Goal: Book appointment/travel/reservation

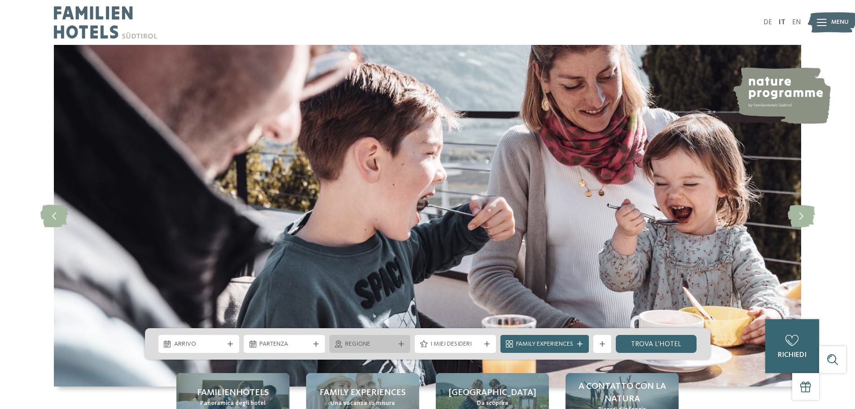
click at [405, 339] on div "Regione" at bounding box center [370, 344] width 81 height 18
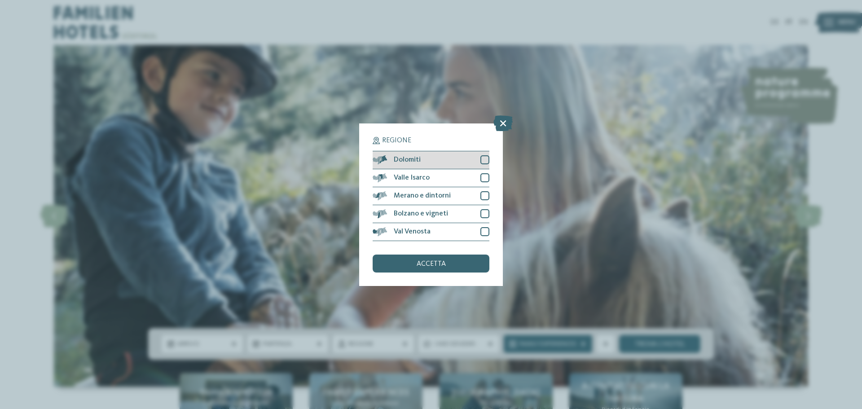
click at [481, 156] on div at bounding box center [484, 159] width 9 height 9
click at [421, 269] on div "accetta" at bounding box center [431, 264] width 117 height 18
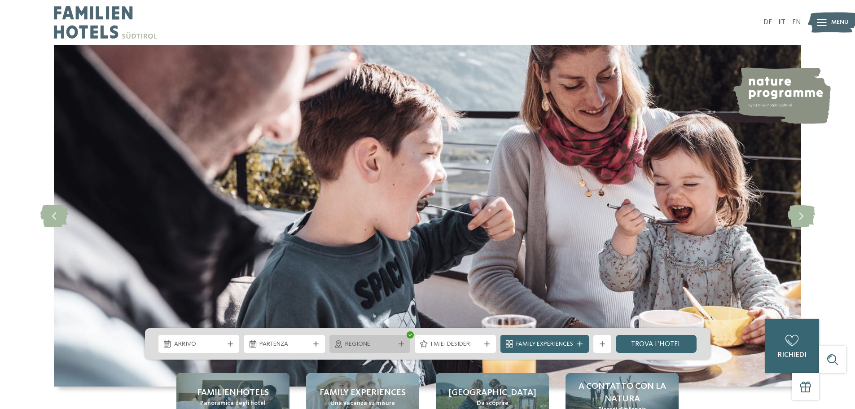
click at [400, 347] on div "Regione" at bounding box center [370, 344] width 81 height 18
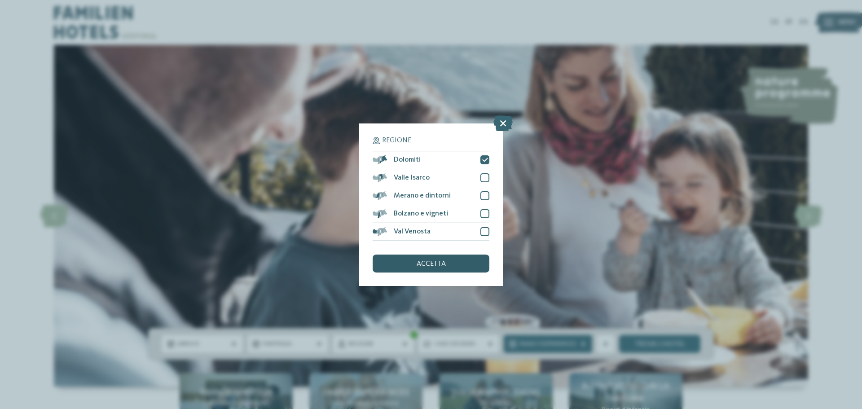
click at [453, 269] on div "accetta" at bounding box center [431, 264] width 117 height 18
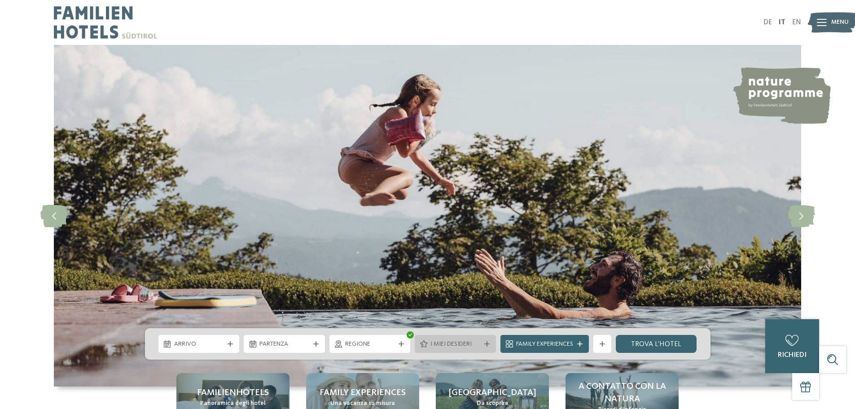
click at [491, 344] on div "I miei desideri" at bounding box center [455, 344] width 81 height 18
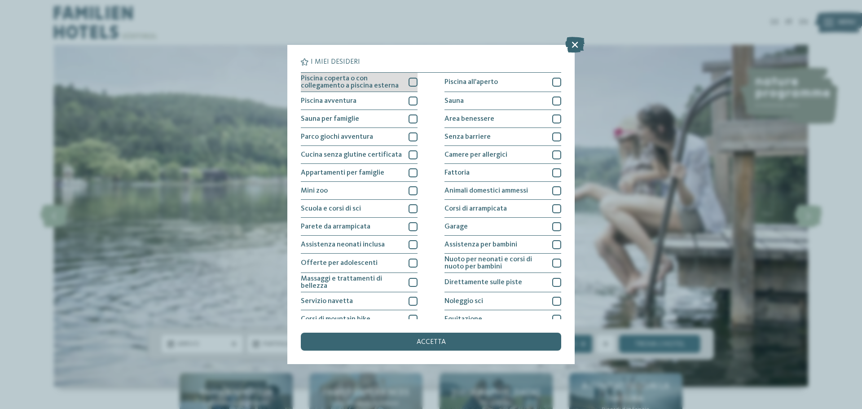
click at [413, 79] on div at bounding box center [413, 82] width 9 height 9
click at [411, 99] on div at bounding box center [413, 101] width 9 height 9
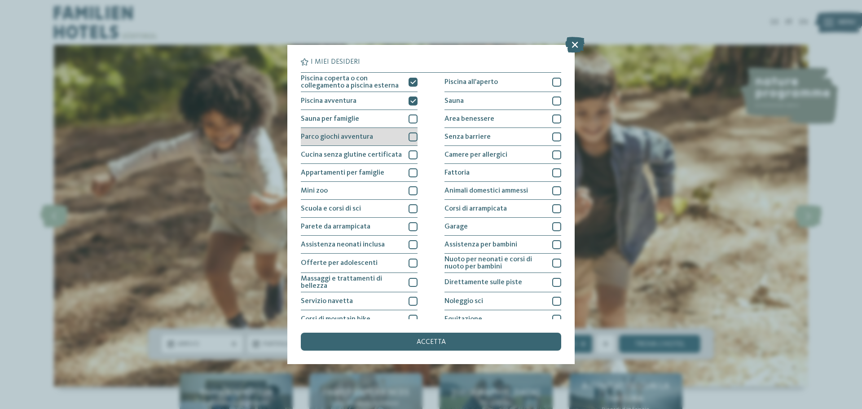
click at [410, 138] on div at bounding box center [413, 136] width 9 height 9
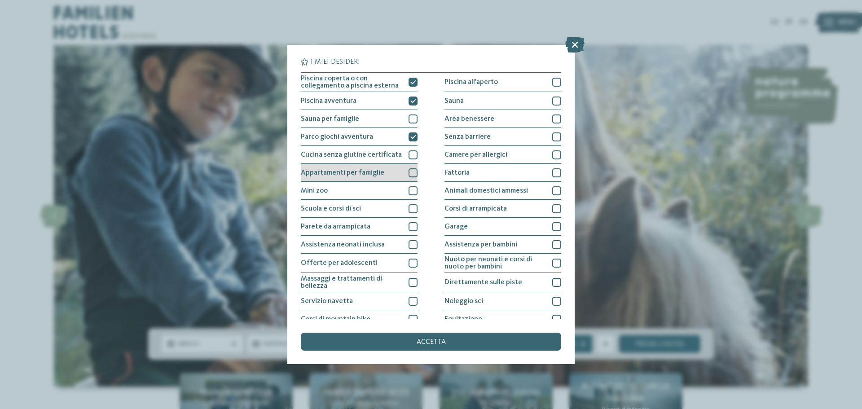
click at [410, 172] on div at bounding box center [413, 172] width 9 height 9
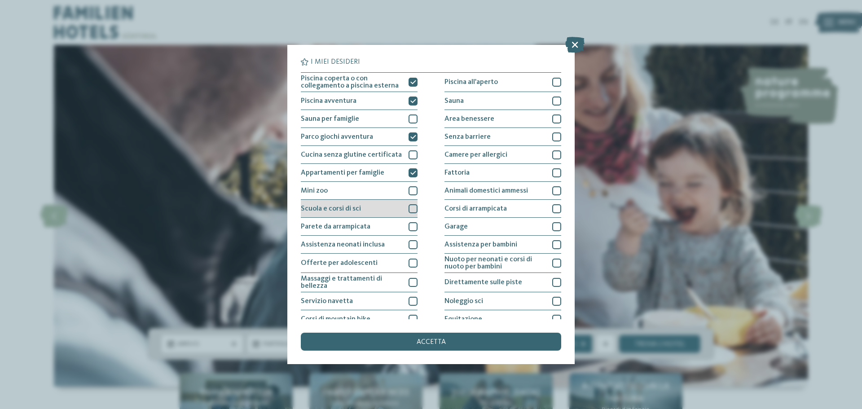
click at [412, 207] on div at bounding box center [413, 208] width 9 height 9
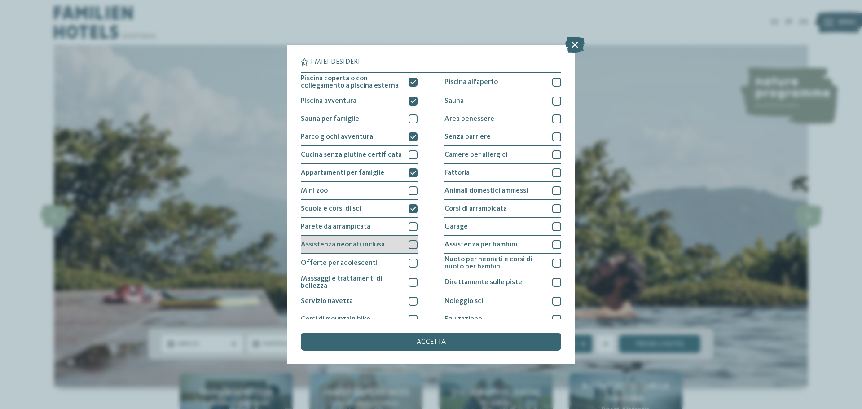
click at [409, 244] on div at bounding box center [413, 244] width 9 height 9
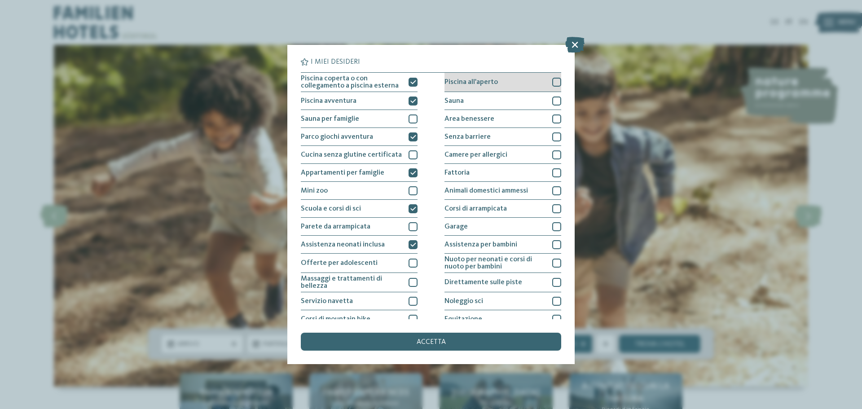
click at [555, 81] on div at bounding box center [556, 82] width 9 height 9
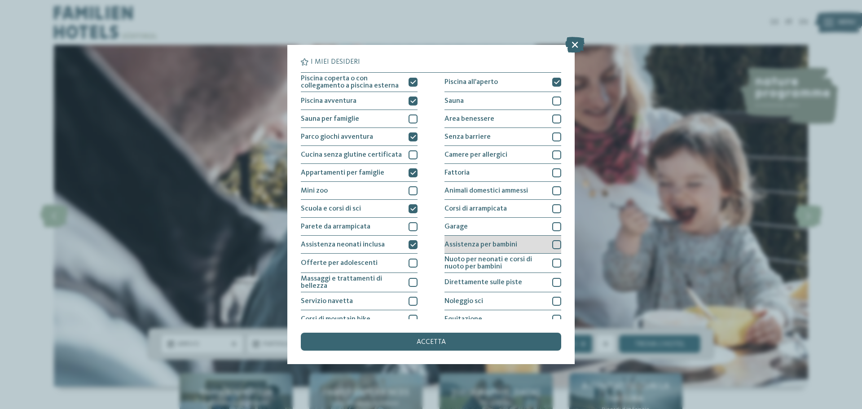
click at [553, 243] on div at bounding box center [556, 244] width 9 height 9
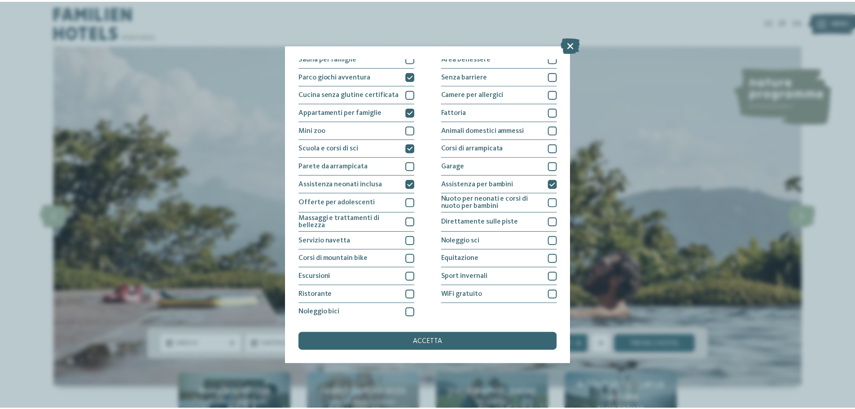
scroll to position [63, 0]
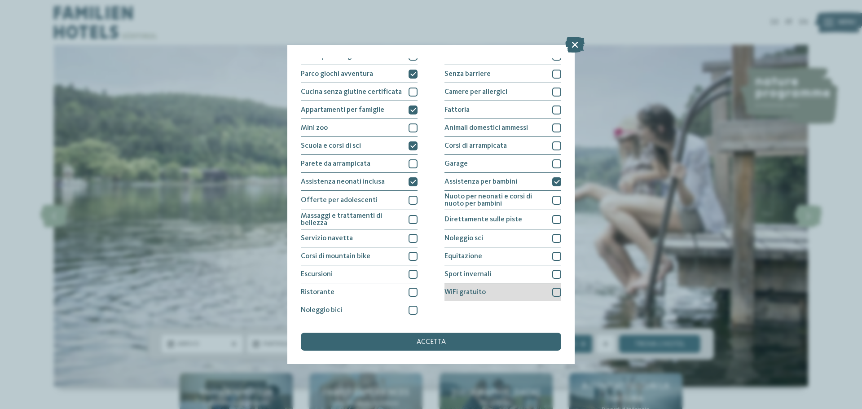
click at [554, 295] on div at bounding box center [556, 292] width 9 height 9
click at [465, 340] on div "accetta" at bounding box center [431, 342] width 260 height 18
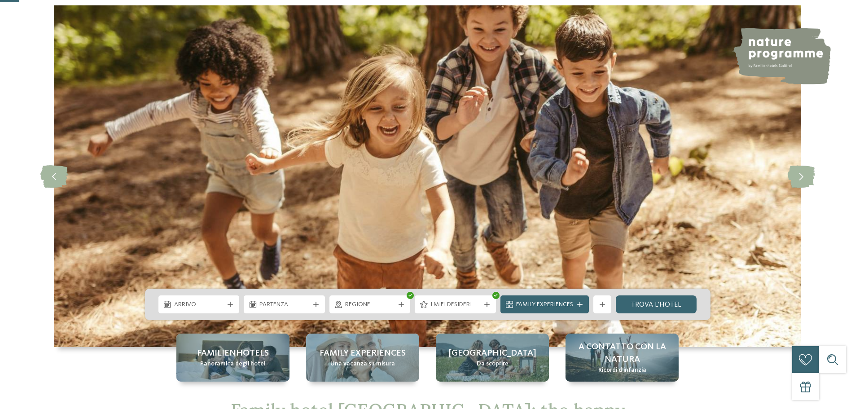
scroll to position [90, 0]
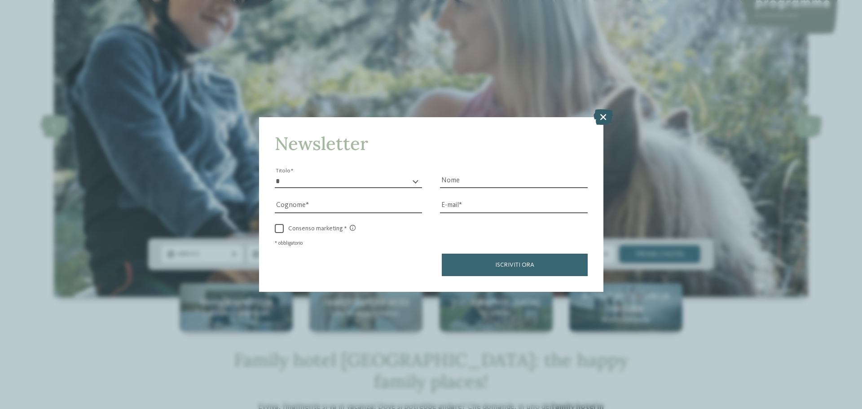
click at [605, 112] on icon at bounding box center [603, 117] width 19 height 16
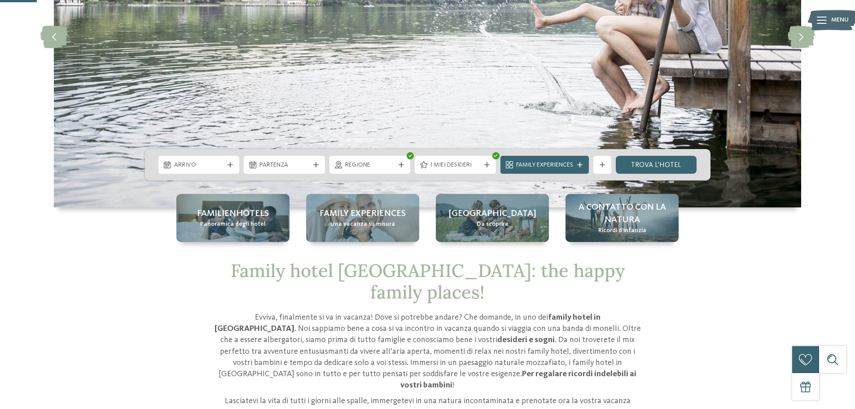
scroll to position [180, 0]
click at [644, 165] on link "trova l’hotel" at bounding box center [656, 164] width 81 height 18
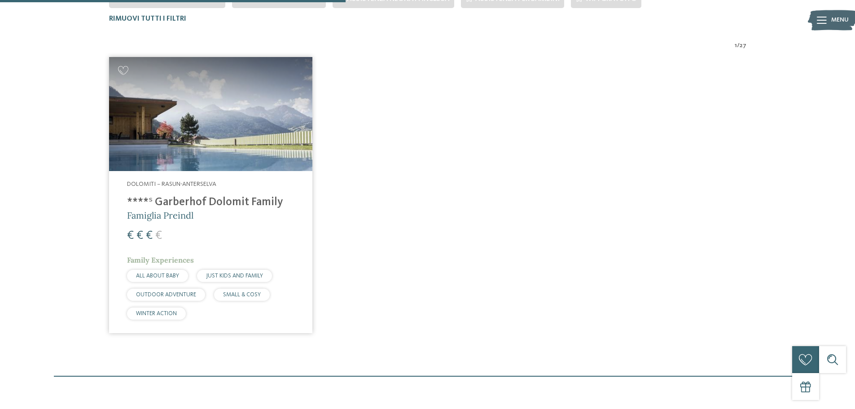
scroll to position [317, 0]
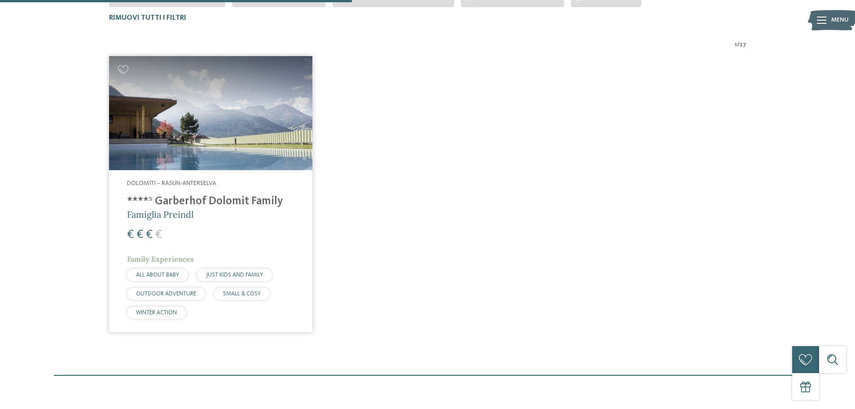
click at [226, 201] on h4 "****ˢ Garberhof Dolomit Family" at bounding box center [210, 201] width 167 height 13
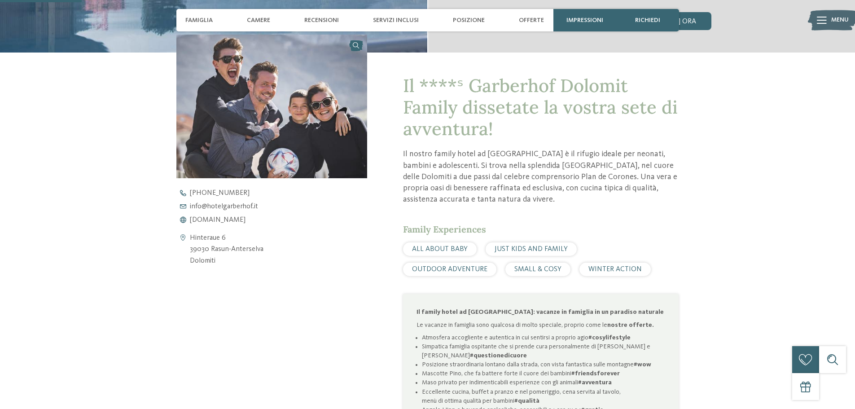
scroll to position [135, 0]
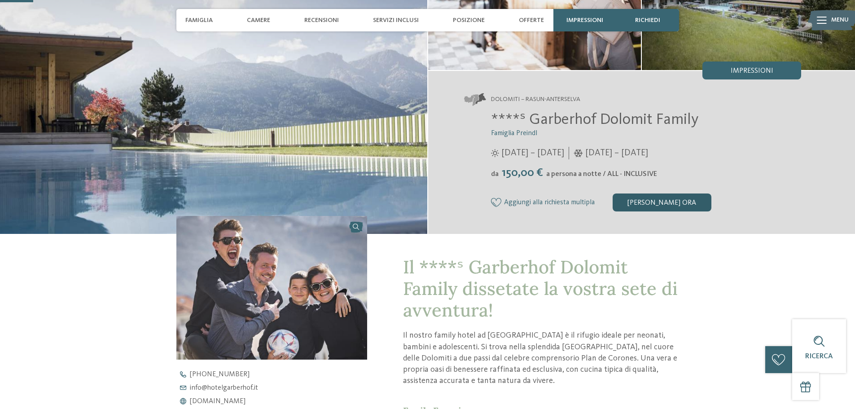
click at [672, 203] on div "[PERSON_NAME] ora" at bounding box center [662, 203] width 99 height 18
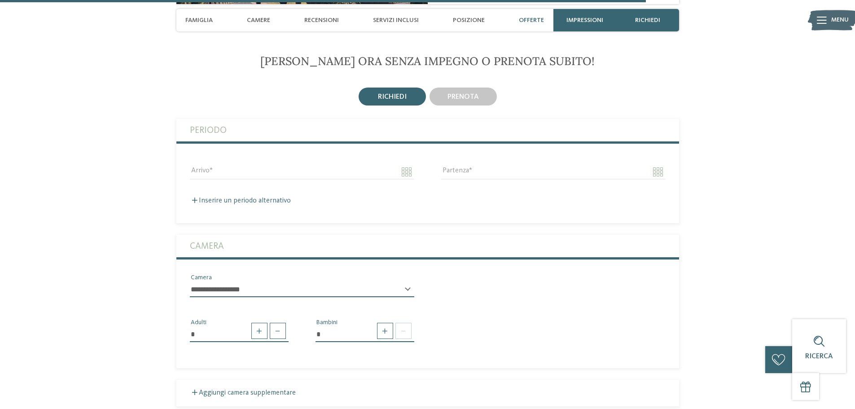
scroll to position [2639, 0]
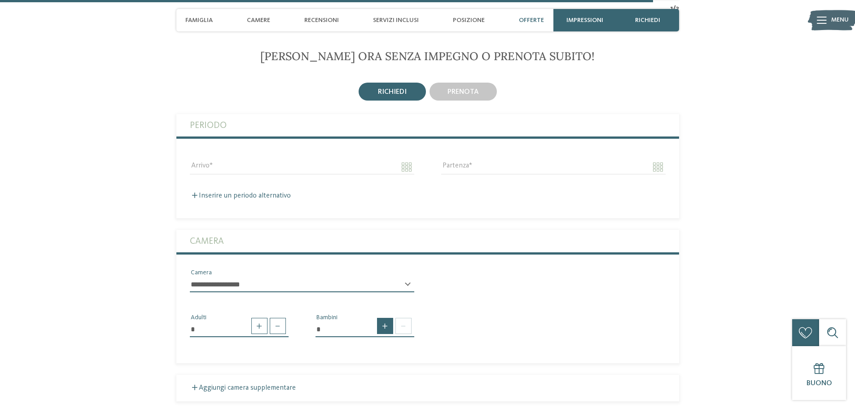
click at [389, 329] on span at bounding box center [385, 326] width 16 height 16
type input "*"
click at [410, 358] on div "* * * * * * * * * * * ** ** ** ** ** ** ** ** Età bambino" at bounding box center [365, 365] width 99 height 23
click at [312, 364] on div "* Bambino * * * * * * * * * * * ** ** ** ** ** ** ** ** Età bambino" at bounding box center [365, 345] width 126 height 64
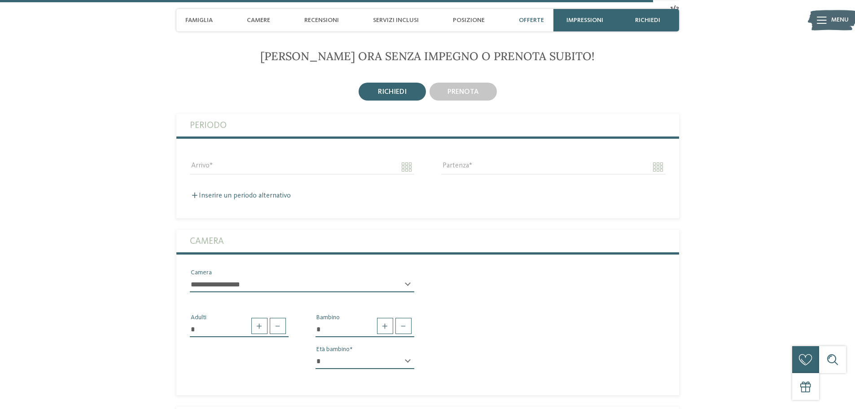
click at [324, 362] on select "* * * * * * * * * * * ** ** ** ** ** ** ** **" at bounding box center [365, 361] width 99 height 15
select select "*"
click at [316, 354] on select "* * * * * * * * * * * ** ** ** ** ** ** ** **" at bounding box center [365, 361] width 99 height 15
click at [382, 328] on span at bounding box center [385, 326] width 16 height 16
type input "*"
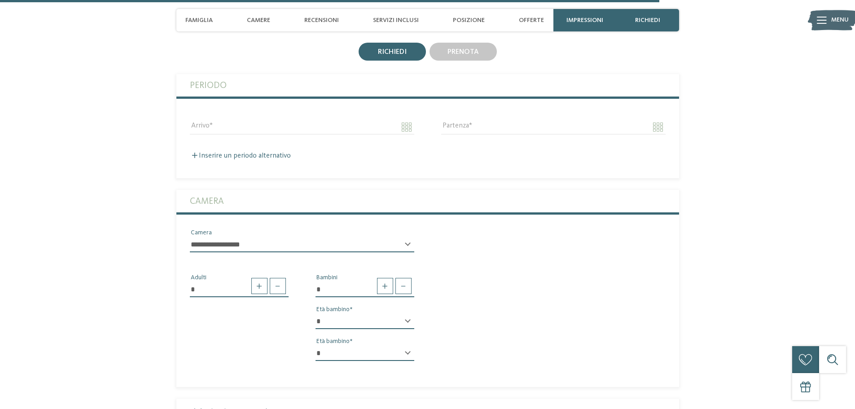
scroll to position [2728, 0]
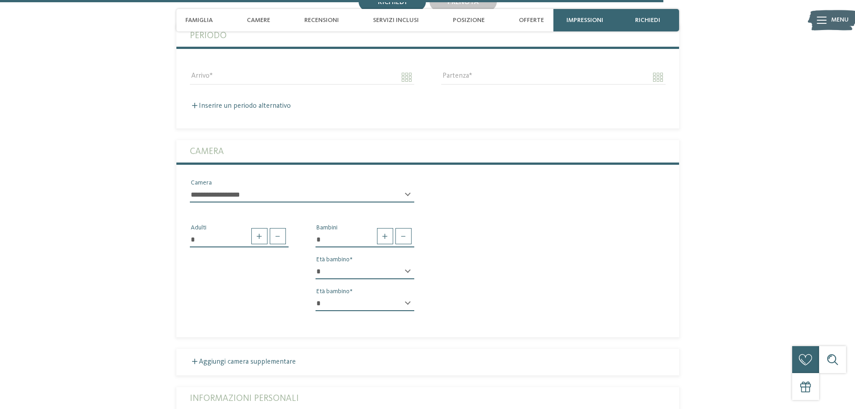
click at [410, 306] on select "* * * * * * * * * * * ** ** ** ** ** ** ** **" at bounding box center [365, 303] width 99 height 15
click at [314, 97] on div "Inserire un periodo alternativo Arrivo Partenza" at bounding box center [427, 102] width 503 height 18
click at [405, 306] on select "* * * * * * * * * * * ** ** ** ** ** ** ** **" at bounding box center [365, 303] width 99 height 15
select select "*"
click at [316, 296] on select "* * * * * * * * * * * ** ** ** ** ** ** ** **" at bounding box center [365, 303] width 99 height 15
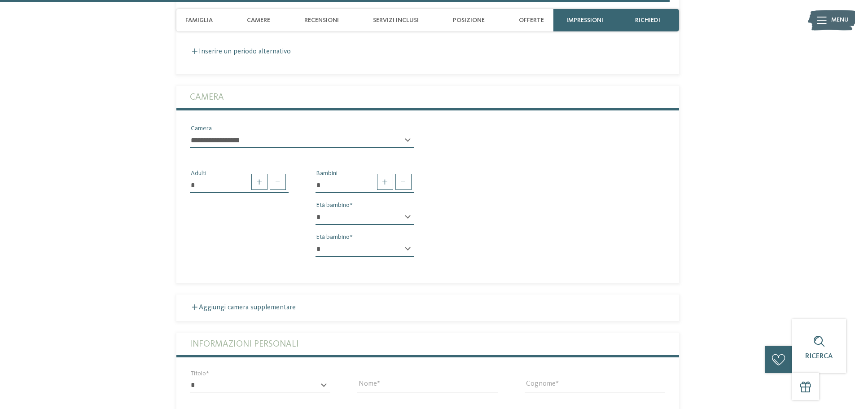
scroll to position [2799, 0]
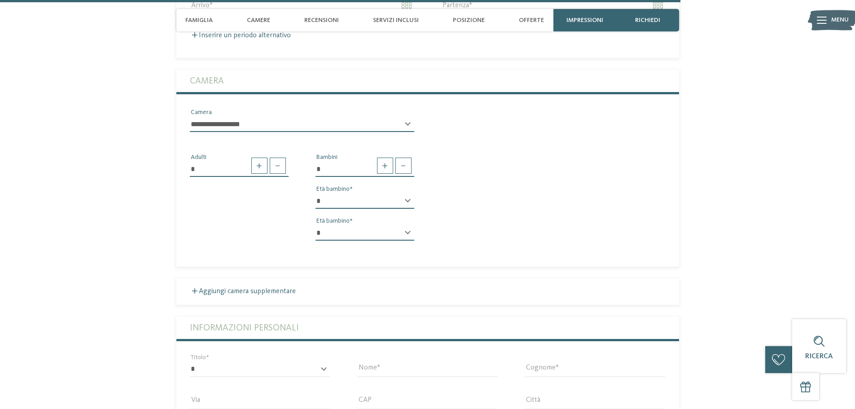
click at [217, 329] on label "Informazioni personali" at bounding box center [428, 328] width 476 height 22
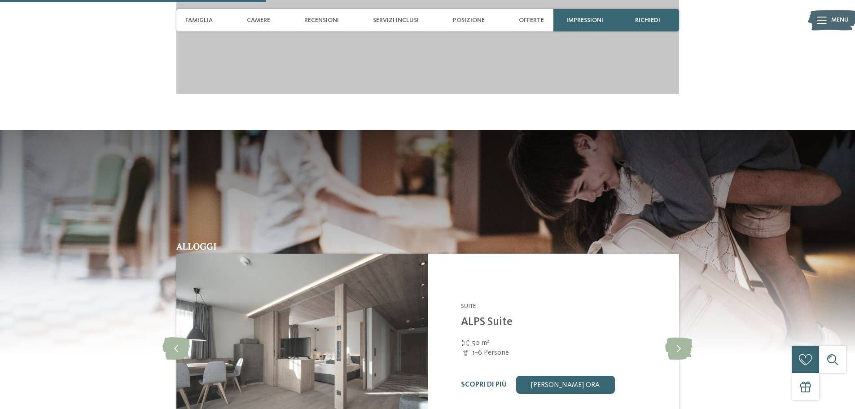
scroll to position [1092, 0]
